Goal: Find specific page/section: Find specific page/section

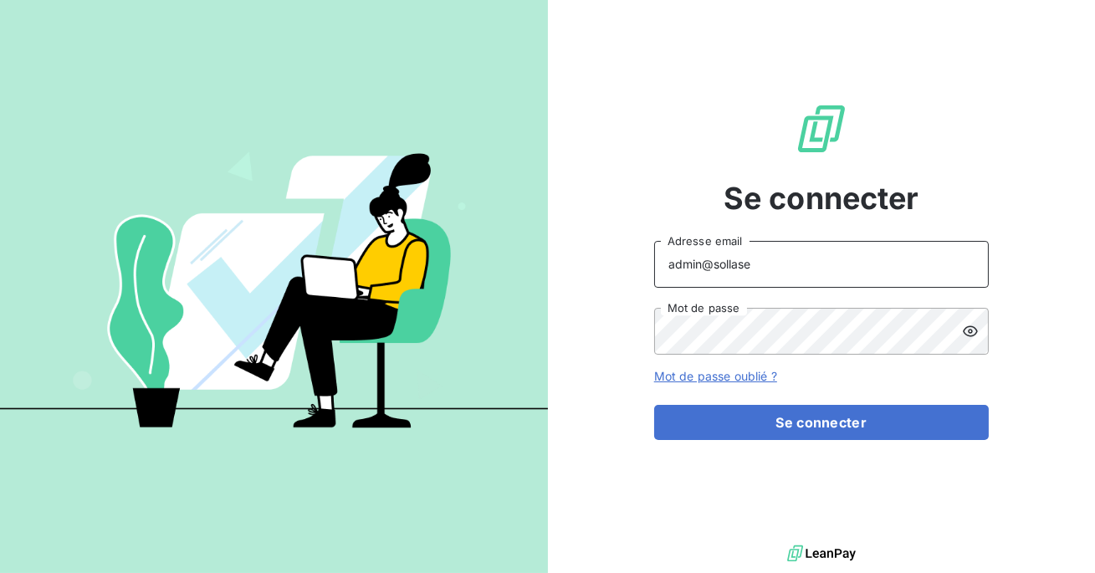
click at [760, 266] on input "admin@sollase" at bounding box center [821, 264] width 335 height 47
type input "admin@serpe"
click at [654, 405] on button "Se connecter" at bounding box center [821, 422] width 335 height 35
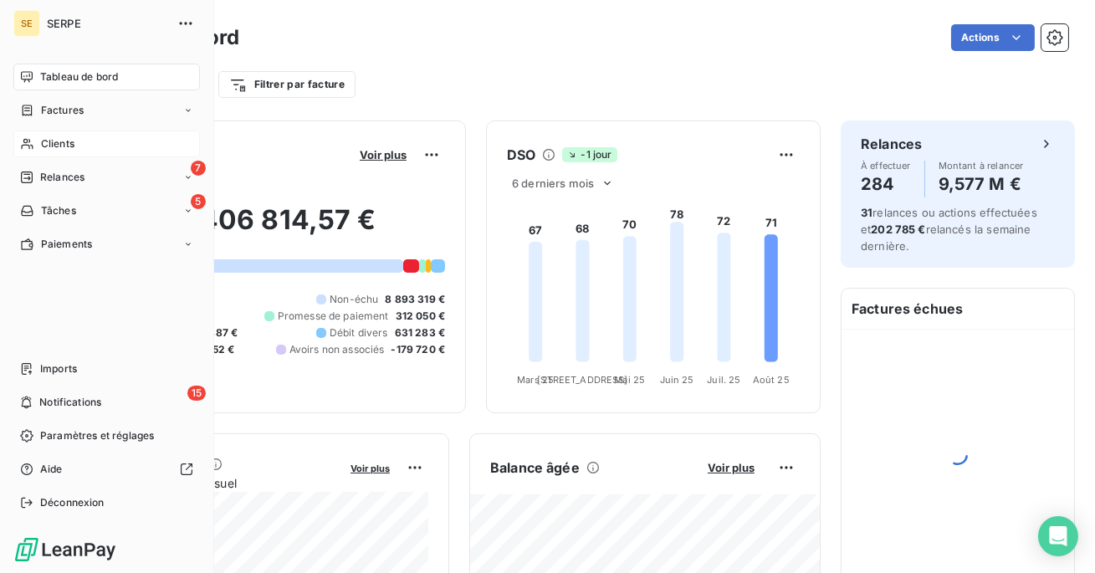
click at [34, 138] on div "Clients" at bounding box center [106, 143] width 187 height 27
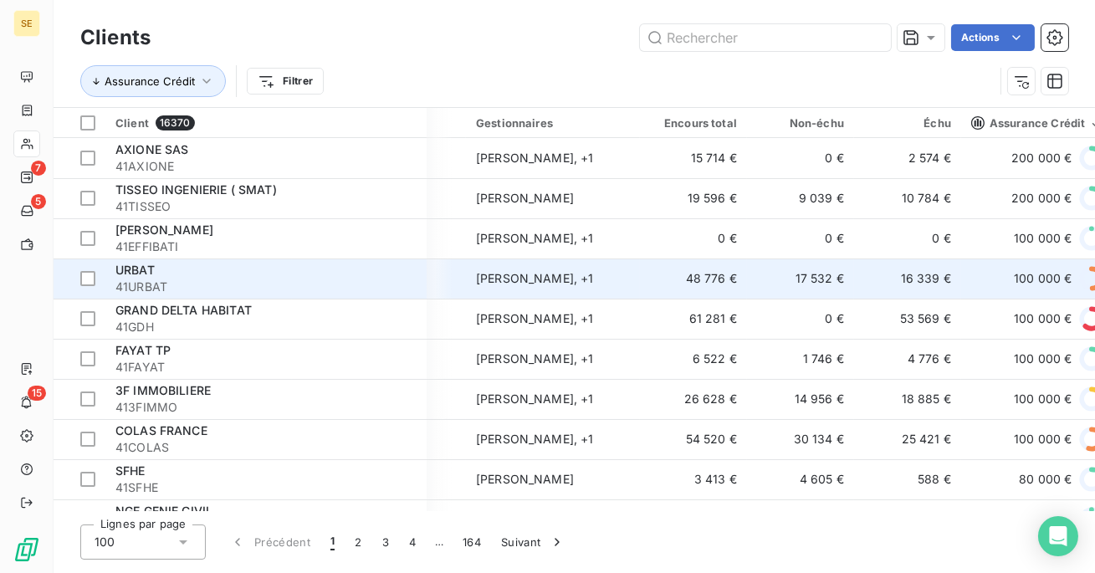
scroll to position [0, 309]
click at [560, 288] on td "[PERSON_NAME] , + 1" at bounding box center [552, 278] width 174 height 40
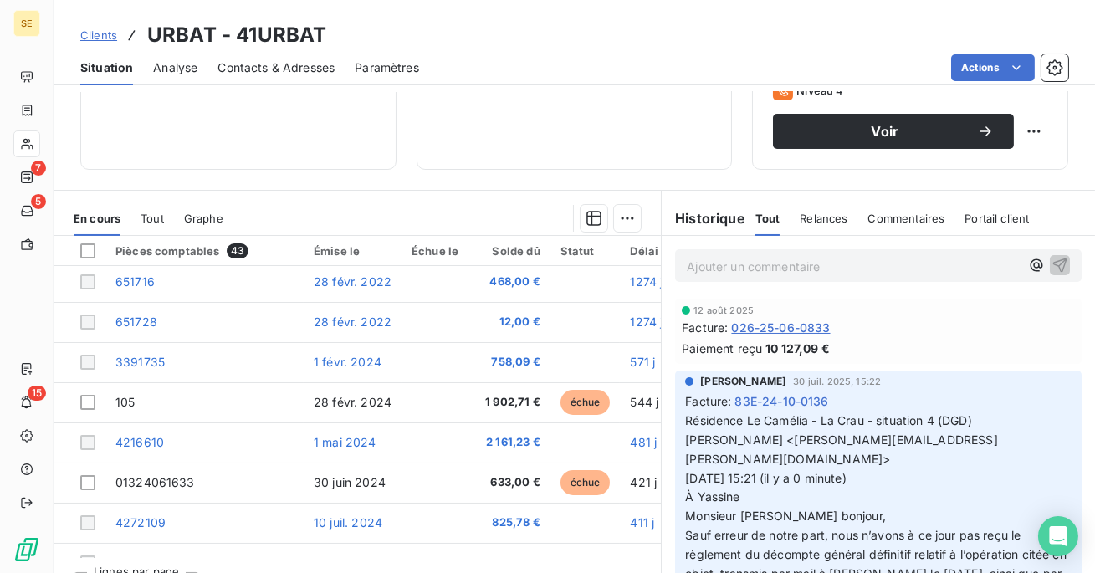
scroll to position [8, 0]
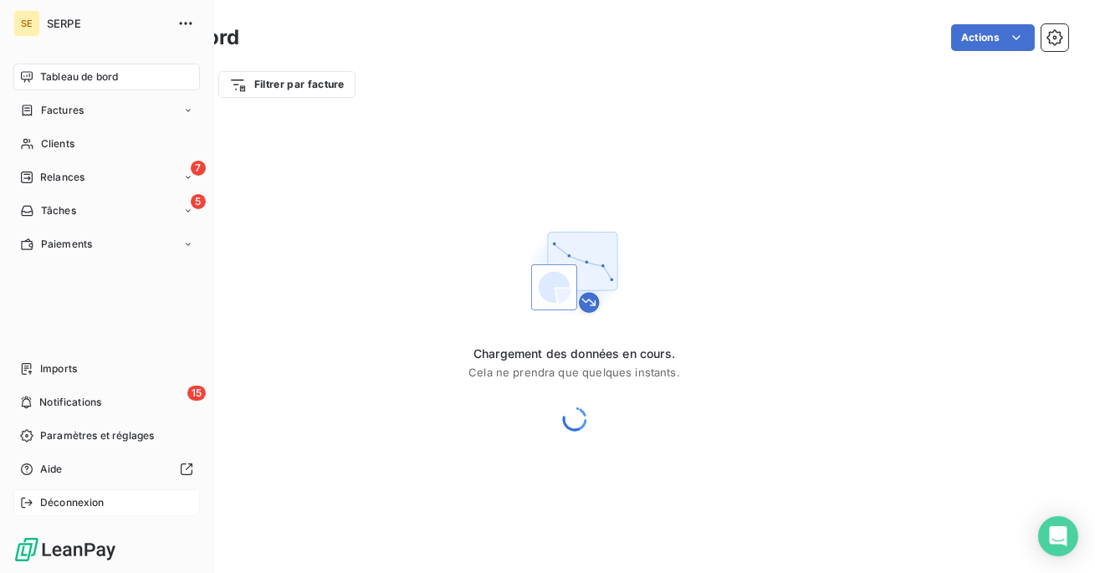
click at [36, 499] on div "Déconnexion" at bounding box center [106, 502] width 187 height 27
